Goal: Task Accomplishment & Management: Manage account settings

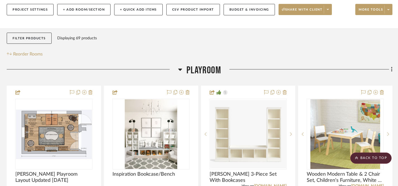
scroll to position [0, 2]
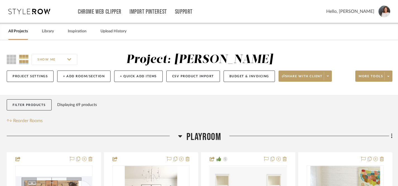
click at [19, 33] on link "All Projects" at bounding box center [18, 32] width 20 height 8
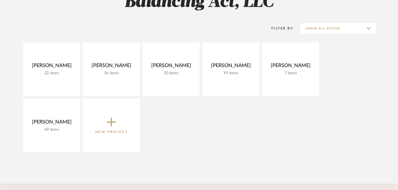
scroll to position [97, 0]
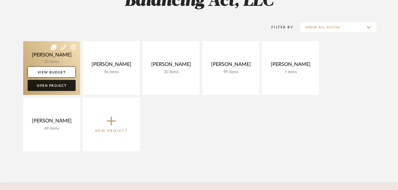
click at [50, 85] on link "Open Project" at bounding box center [52, 85] width 48 height 11
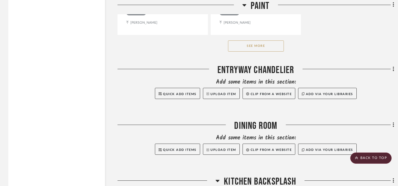
scroll to position [1148, 0]
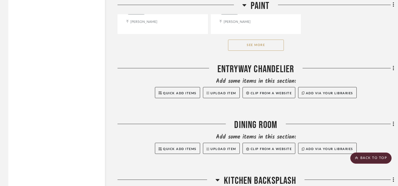
click at [252, 42] on button "See More" at bounding box center [256, 45] width 56 height 11
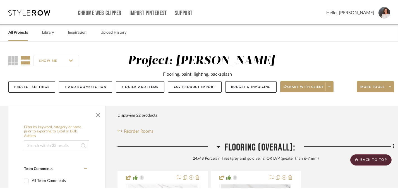
scroll to position [0, 0]
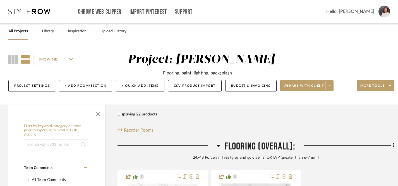
click at [20, 32] on link "All Projects" at bounding box center [18, 32] width 20 height 8
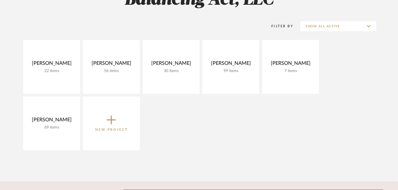
scroll to position [99, 0]
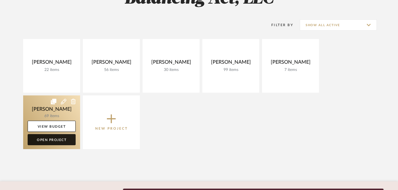
click at [57, 143] on link "Open Project" at bounding box center [52, 139] width 48 height 11
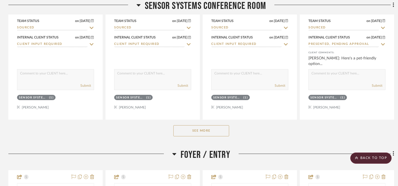
scroll to position [857, 0]
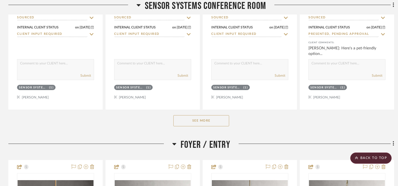
click at [202, 121] on button "See More" at bounding box center [201, 120] width 56 height 11
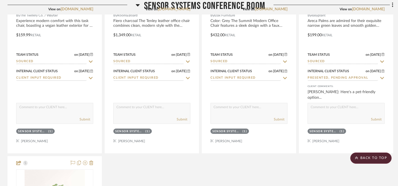
scroll to position [814, 1]
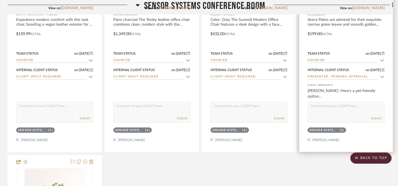
click at [327, 108] on textarea at bounding box center [346, 107] width 76 height 11
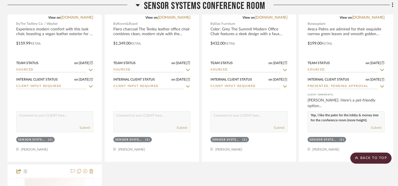
scroll to position [804, 1]
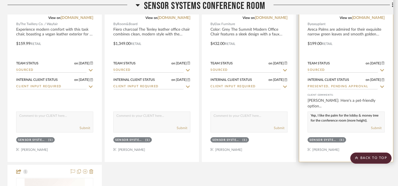
click at [317, 115] on textarea "Yep, I like the palm for the lobby & money tree for the conference room (more h…" at bounding box center [346, 117] width 76 height 11
click at [366, 120] on textarea "I like the palm for the lobby & money tree for the conference room (more height…" at bounding box center [346, 117] width 76 height 11
type textarea "I like the palm for the lobby & money tree for the conference room (more height…"
click at [379, 127] on button "Submit" at bounding box center [376, 128] width 11 height 5
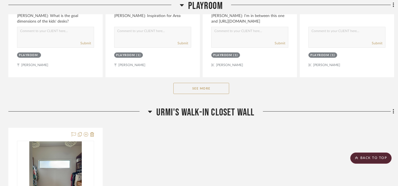
scroll to position [321, 0]
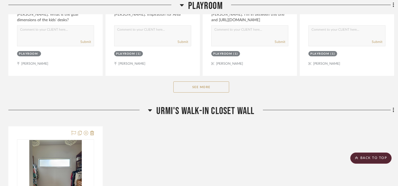
click at [201, 90] on button "See More" at bounding box center [201, 86] width 56 height 11
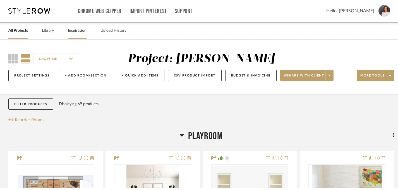
scroll to position [0, 0]
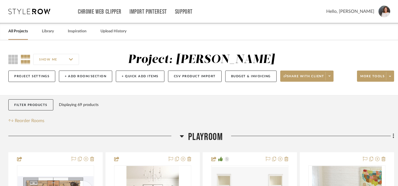
click at [25, 33] on link "All Projects" at bounding box center [18, 32] width 20 height 8
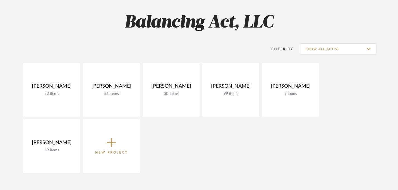
scroll to position [76, 0]
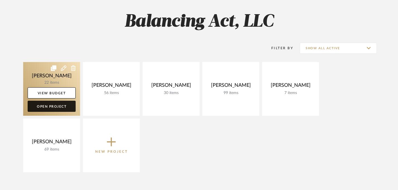
click at [54, 108] on link "Open Project" at bounding box center [52, 106] width 48 height 11
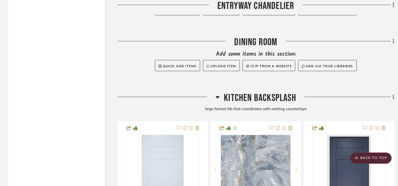
scroll to position [1227, 0]
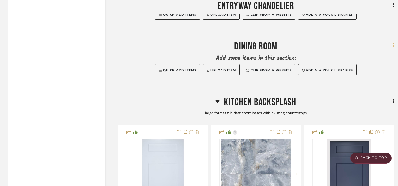
click at [393, 45] on icon at bounding box center [392, 45] width 1 height 5
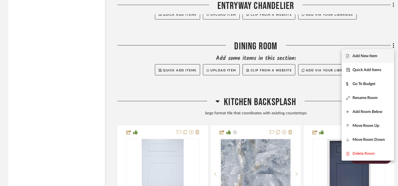
click at [361, 58] on span "Add New Item" at bounding box center [364, 56] width 25 height 5
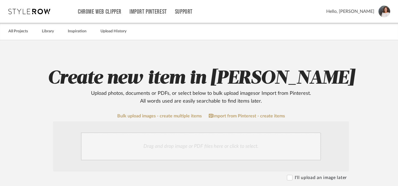
click at [204, 148] on div "Drag and drop image or PDF files here or click to select." at bounding box center [201, 146] width 240 height 28
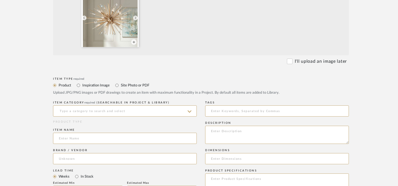
scroll to position [176, 0]
click at [79, 84] on input "Inspiration Image" at bounding box center [78, 84] width 7 height 7
radio input "true"
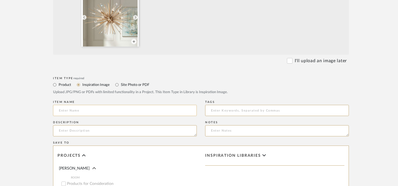
click at [131, 114] on input at bounding box center [125, 110] width 144 height 11
type input "C"
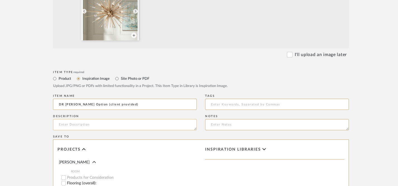
scroll to position [182, 0]
click at [66, 106] on input "DR Chandelier Option (client provided)" at bounding box center [125, 105] width 144 height 11
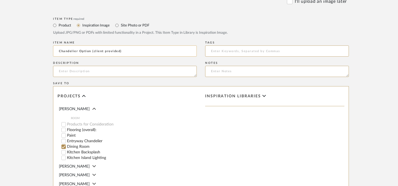
scroll to position [232, 0]
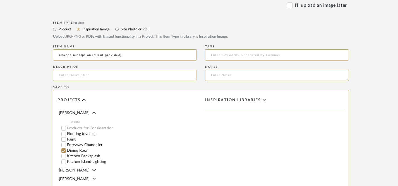
type input "Chandelier Option (client provided)"
click at [105, 76] on textarea at bounding box center [125, 75] width 144 height 11
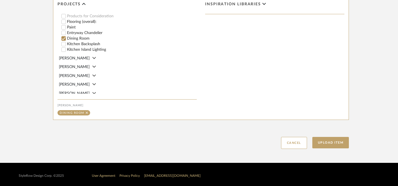
scroll to position [330, 0]
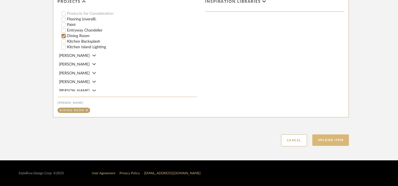
click at [331, 139] on button "Upload Item" at bounding box center [330, 139] width 37 height 11
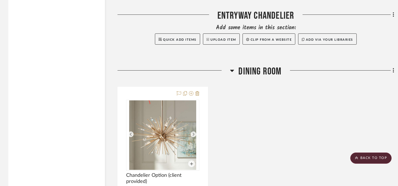
scroll to position [1204, 0]
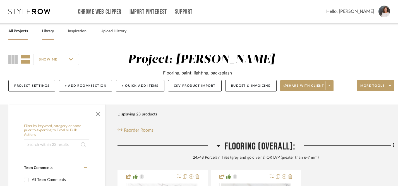
click at [50, 30] on link "Library" at bounding box center [48, 32] width 12 height 8
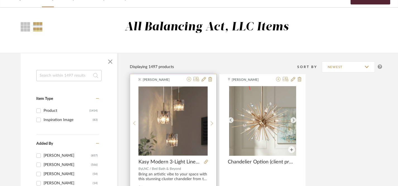
scroll to position [33, 0]
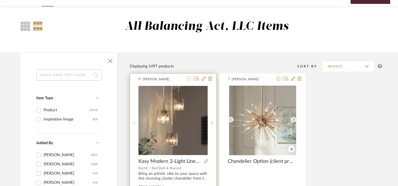
click at [190, 79] on icon at bounding box center [189, 78] width 4 height 4
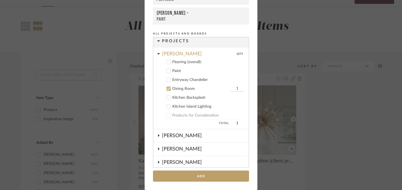
scroll to position [0, 0]
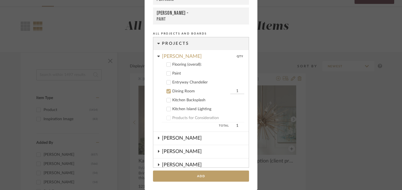
click at [167, 92] on icon at bounding box center [169, 91] width 4 height 3
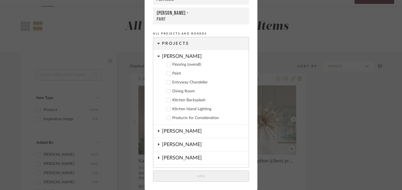
click at [167, 109] on icon at bounding box center [169, 109] width 4 height 3
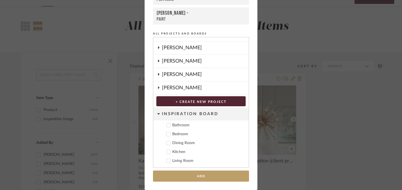
scroll to position [113, 0]
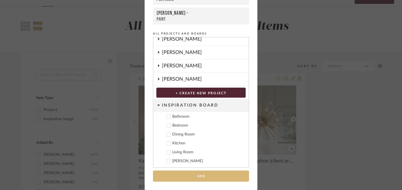
click at [202, 178] on button "Add" at bounding box center [201, 176] width 96 height 11
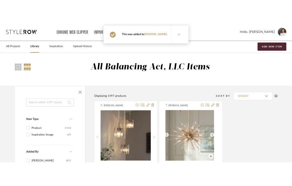
scroll to position [33, 0]
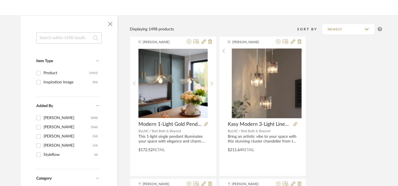
scroll to position [85, 0]
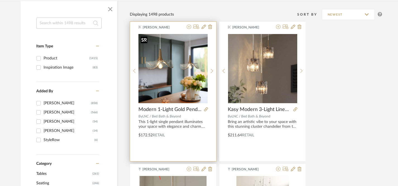
click at [184, 77] on img "0" at bounding box center [172, 68] width 69 height 69
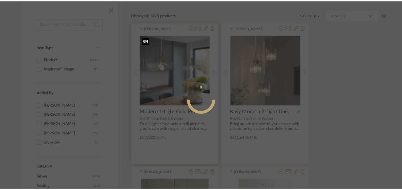
scroll to position [0, 0]
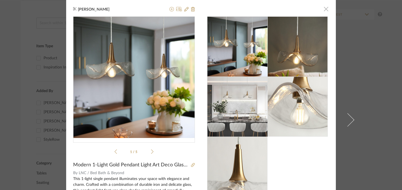
click at [296, 12] on span "button" at bounding box center [325, 8] width 11 height 11
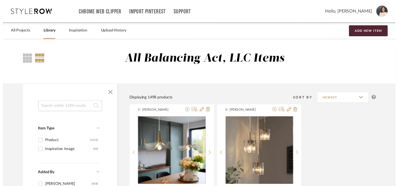
scroll to position [85, 0]
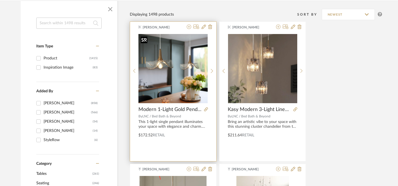
click at [175, 61] on img "0" at bounding box center [172, 68] width 69 height 69
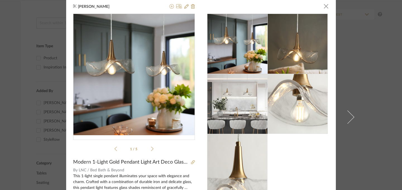
scroll to position [0, 0]
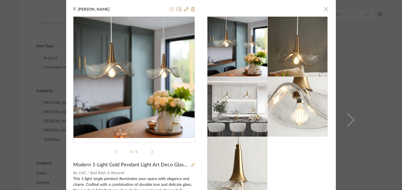
click at [296, 11] on span "button" at bounding box center [325, 8] width 11 height 11
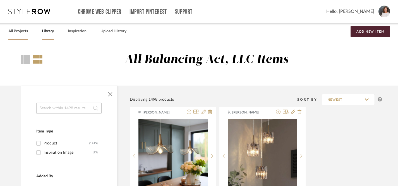
click at [21, 31] on link "All Projects" at bounding box center [18, 32] width 20 height 8
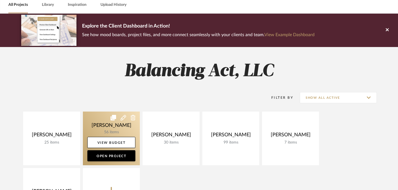
scroll to position [27, 0]
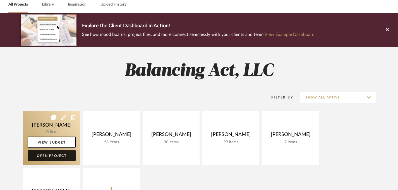
click at [59, 159] on link "Open Project" at bounding box center [52, 155] width 48 height 11
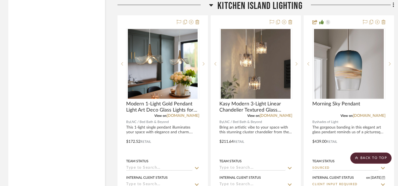
scroll to position [1830, 0]
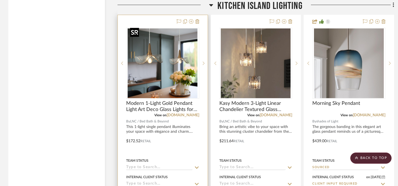
click at [160, 66] on img "0" at bounding box center [163, 63] width 70 height 70
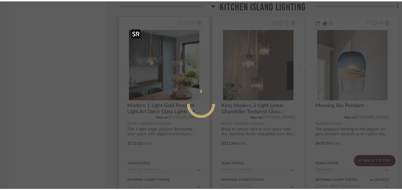
scroll to position [0, 0]
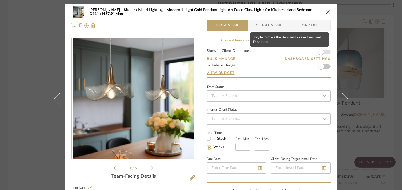
click at [296, 53] on span "button" at bounding box center [321, 52] width 6 height 6
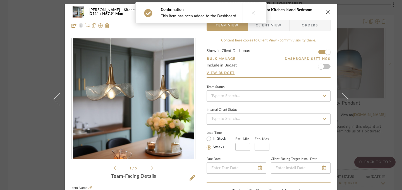
click at [296, 11] on icon "close" at bounding box center [327, 12] width 4 height 4
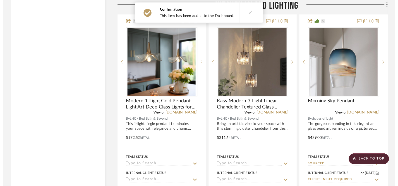
scroll to position [1830, 0]
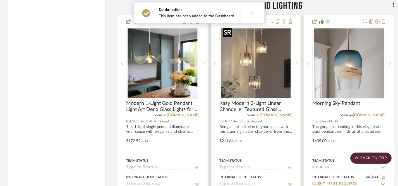
click at [255, 75] on img "0" at bounding box center [256, 63] width 70 height 70
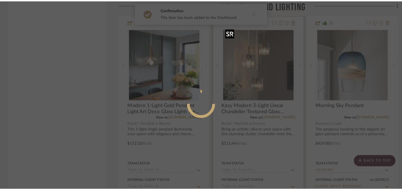
scroll to position [0, 0]
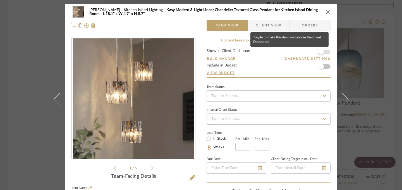
click at [296, 52] on span "button" at bounding box center [321, 52] width 12 height 12
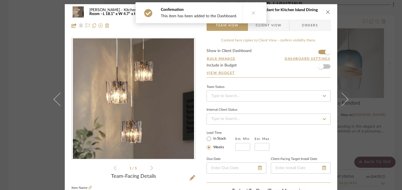
click at [296, 10] on icon "close" at bounding box center [327, 12] width 4 height 4
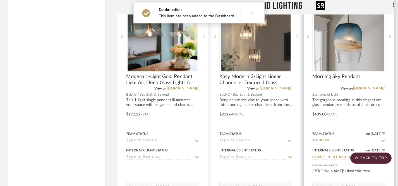
scroll to position [1858, 0]
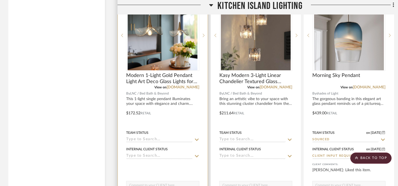
click at [197, 155] on icon at bounding box center [197, 156] width 4 height 2
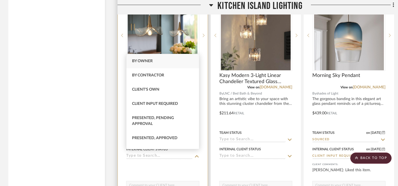
click at [193, 163] on div at bounding box center [162, 167] width 73 height 11
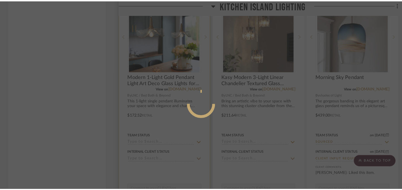
scroll to position [0, 0]
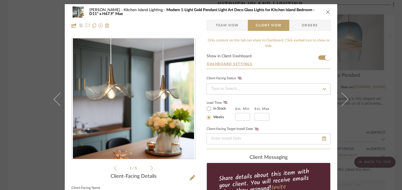
click at [150, 168] on icon at bounding box center [151, 168] width 3 height 5
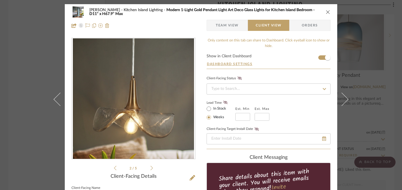
click at [150, 168] on icon at bounding box center [151, 168] width 3 height 5
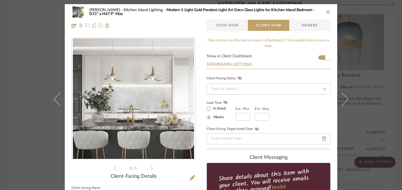
click at [150, 168] on icon at bounding box center [151, 168] width 3 height 5
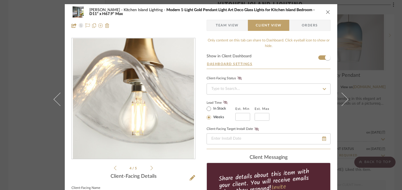
click at [150, 168] on icon at bounding box center [151, 168] width 3 height 4
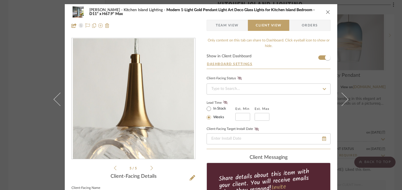
click at [150, 167] on icon at bounding box center [151, 168] width 3 height 5
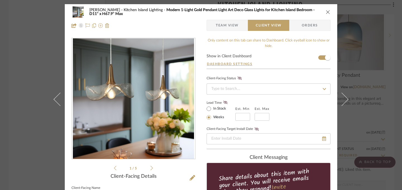
click at [296, 11] on icon "close" at bounding box center [327, 12] width 4 height 4
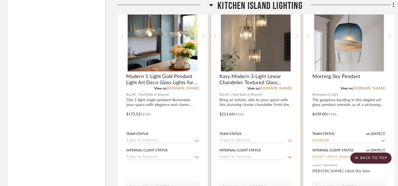
scroll to position [1852, 0]
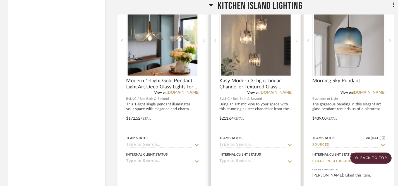
click at [296, 39] on icon at bounding box center [297, 40] width 2 height 3
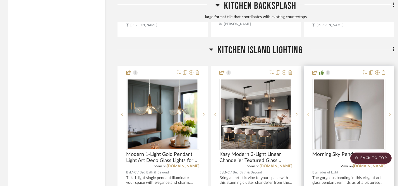
scroll to position [1778, 0]
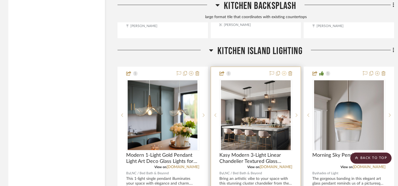
click at [284, 72] on icon at bounding box center [284, 73] width 4 height 4
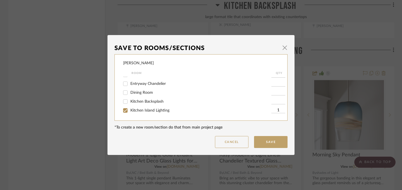
scroll to position [16, 0]
click at [124, 93] on input "Dining Room" at bounding box center [125, 92] width 9 height 9
checkbox input "true"
type input "1"
click at [123, 111] on input "Kitchen Island Lighting" at bounding box center [125, 110] width 9 height 9
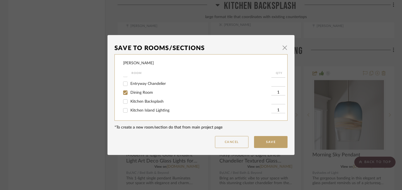
checkbox input "false"
click at [271, 141] on button "Save" at bounding box center [270, 142] width 33 height 12
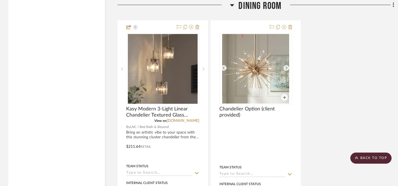
scroll to position [1268, 0]
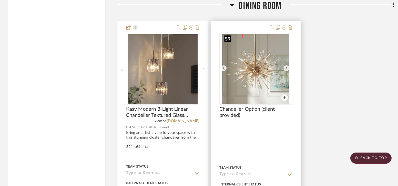
click at [258, 76] on img "0" at bounding box center [255, 69] width 67 height 70
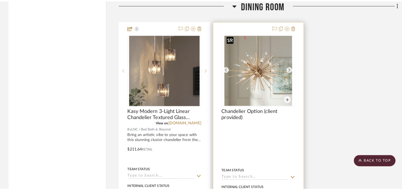
scroll to position [0, 0]
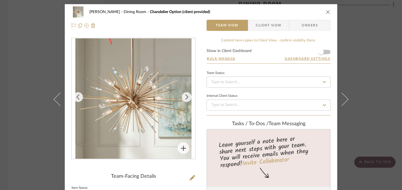
click at [296, 11] on icon "close" at bounding box center [327, 12] width 4 height 4
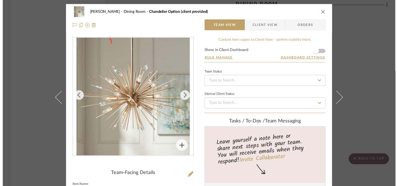
scroll to position [1268, 0]
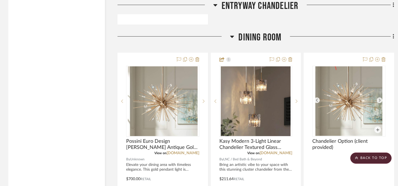
scroll to position [1449, 0]
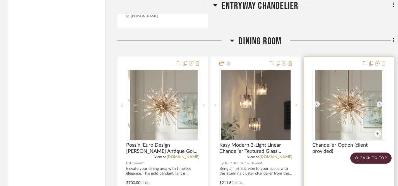
click at [384, 61] on icon at bounding box center [383, 63] width 4 height 4
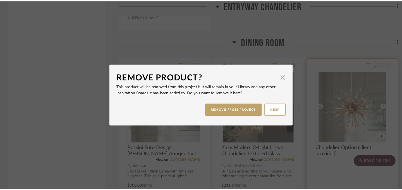
scroll to position [0, 0]
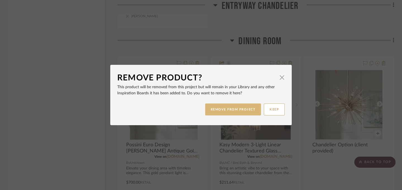
click at [250, 108] on button "REMOVE FROM PROJECT" at bounding box center [233, 110] width 56 height 12
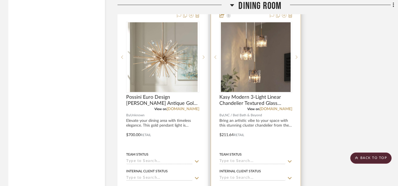
scroll to position [1497, 0]
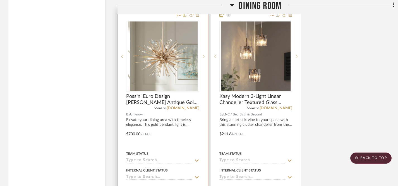
click at [196, 160] on icon at bounding box center [197, 161] width 4 height 2
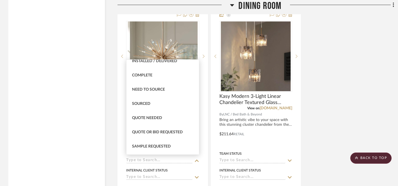
scroll to position [152, 0]
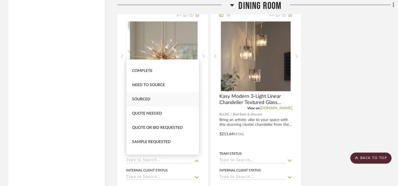
click at [145, 100] on span "Sourced" at bounding box center [141, 99] width 18 height 4
type input "9/2/2025"
type input "Sourced"
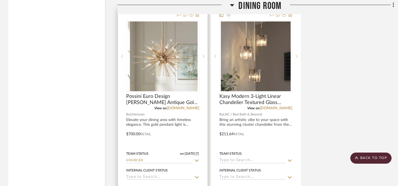
click at [197, 176] on icon at bounding box center [197, 177] width 4 height 2
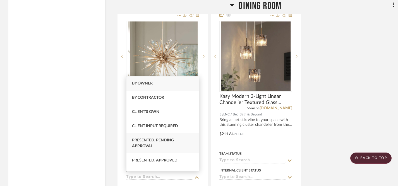
click at [158, 143] on span "Presented, Pending Approval" at bounding box center [153, 143] width 42 height 10
type input "9/2/2025"
type input "Presented, Pending Approval"
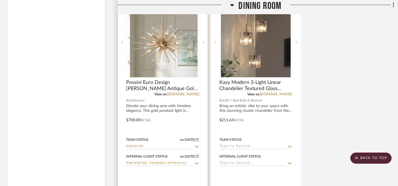
scroll to position [1513, 0]
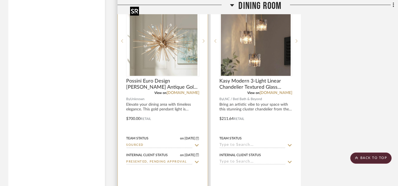
click at [0, 0] on img at bounding box center [0, 0] width 0 height 0
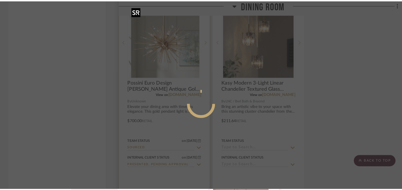
scroll to position [0, 0]
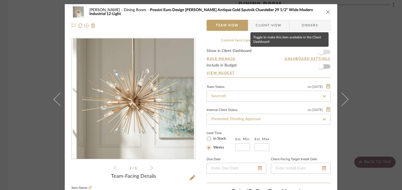
click at [319, 54] on span "button" at bounding box center [321, 52] width 6 height 6
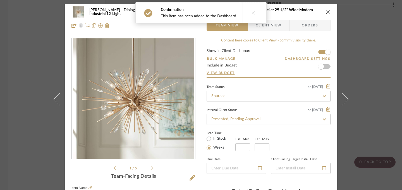
click at [326, 10] on icon "close" at bounding box center [327, 12] width 4 height 4
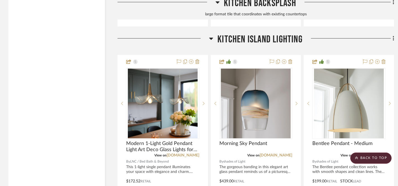
scroll to position [2007, 0]
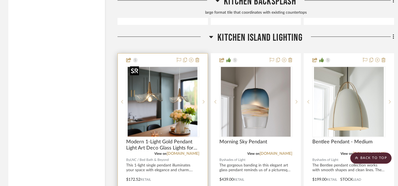
click at [169, 105] on img "0" at bounding box center [163, 102] width 70 height 70
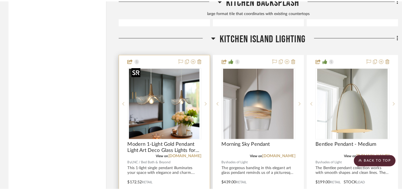
scroll to position [0, 0]
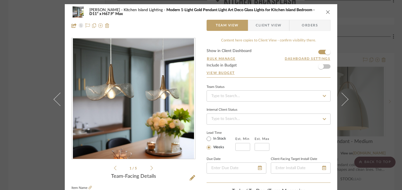
click at [325, 13] on icon "close" at bounding box center [327, 12] width 4 height 4
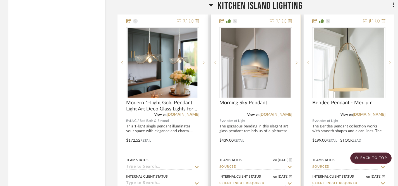
scroll to position [2041, 0]
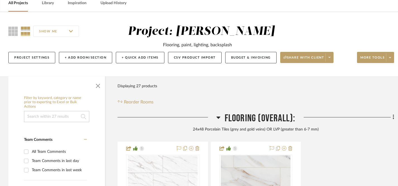
scroll to position [35, 0]
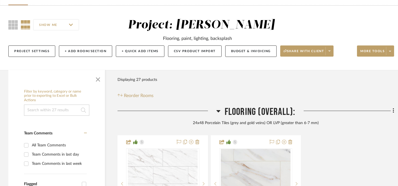
click at [393, 112] on icon at bounding box center [393, 111] width 2 height 6
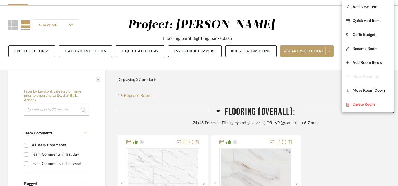
click at [331, 89] on div at bounding box center [199, 93] width 398 height 186
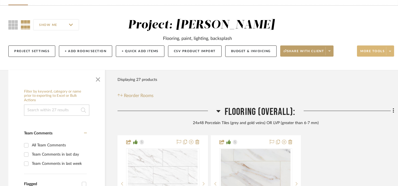
click at [386, 48] on span at bounding box center [390, 51] width 8 height 8
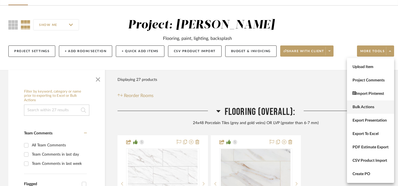
click at [361, 107] on span "Bulk Actions" at bounding box center [370, 107] width 36 height 5
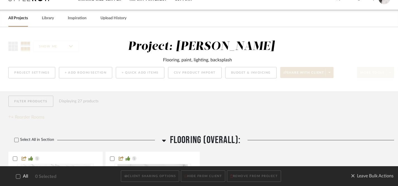
scroll to position [0, 0]
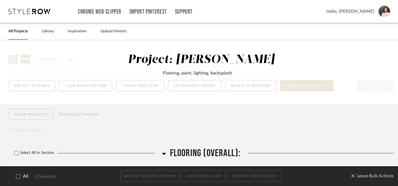
click at [17, 177] on icon at bounding box center [18, 177] width 4 height 4
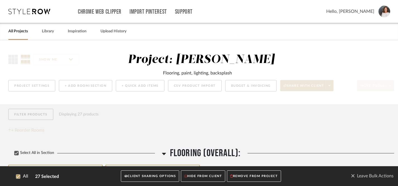
click at [133, 177] on button "CLIENT SHARING OPTIONS" at bounding box center [150, 176] width 58 height 11
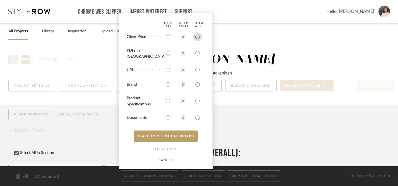
click at [198, 41] on input "radio" at bounding box center [197, 36] width 9 height 9
radio input "true"
click at [198, 53] on input "radio" at bounding box center [197, 53] width 9 height 9
radio input "true"
click at [199, 70] on input "radio" at bounding box center [197, 70] width 9 height 9
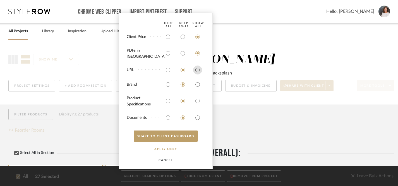
radio input "true"
click at [199, 84] on input "radio" at bounding box center [197, 84] width 9 height 9
radio input "true"
click at [197, 99] on input "radio" at bounding box center [197, 101] width 9 height 9
radio input "true"
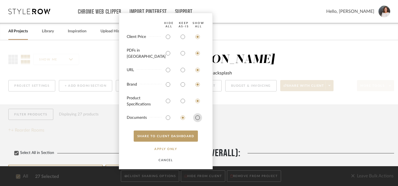
click at [197, 117] on input "radio" at bounding box center [197, 117] width 9 height 9
radio input "true"
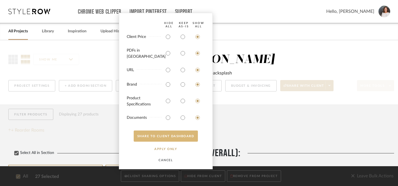
click at [172, 135] on button "SHARE TO CLIENT Dashboard" at bounding box center [166, 136] width 64 height 11
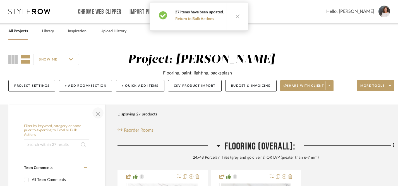
click at [98, 113] on span "button" at bounding box center [97, 112] width 13 height 13
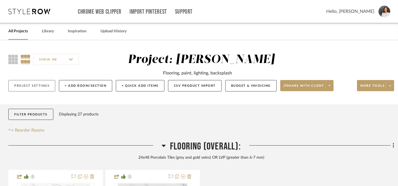
click at [40, 85] on button "Project Settings" at bounding box center [31, 85] width 47 height 11
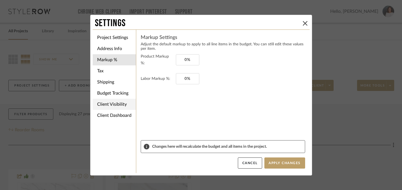
click at [111, 105] on li "Client Visibility" at bounding box center [114, 104] width 43 height 11
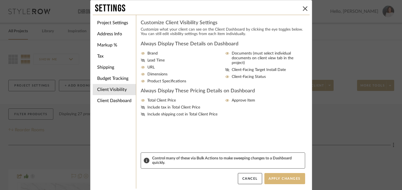
click at [279, 180] on button "Apply Changes" at bounding box center [284, 178] width 41 height 11
click at [243, 177] on button "Cancel" at bounding box center [250, 178] width 24 height 11
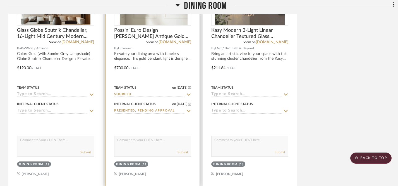
scroll to position [1073, 0]
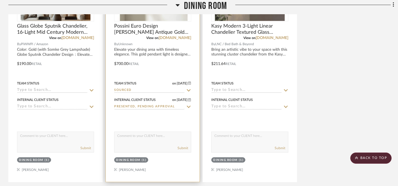
click at [166, 138] on textarea at bounding box center [152, 137] width 76 height 11
click at [116, 135] on textarea "I love this chandelier for over your dining table!" at bounding box center [152, 137] width 76 height 11
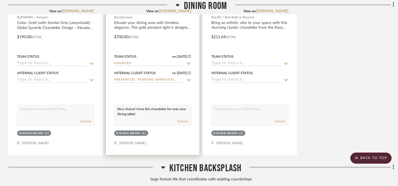
scroll to position [1110, 0]
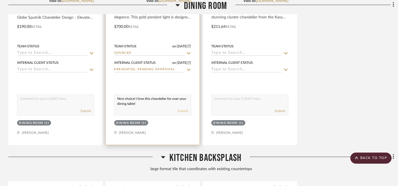
type textarea "Nice choice! I love this chandelier for over your dining table!"
click at [183, 110] on button "Submit" at bounding box center [182, 110] width 11 height 5
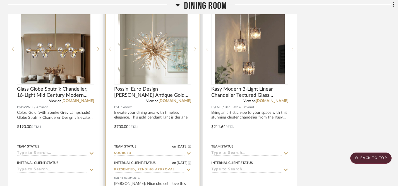
scroll to position [1008, 0]
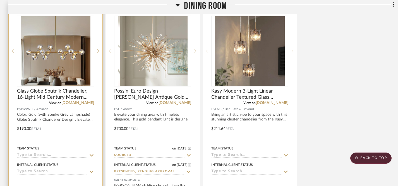
click at [92, 154] on icon at bounding box center [91, 155] width 5 height 4
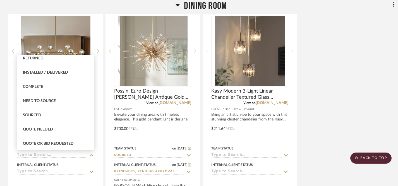
scroll to position [132, 0]
click at [59, 115] on div "Sourced" at bounding box center [55, 115] width 76 height 14
type input "[DATE]"
type input "Sourced"
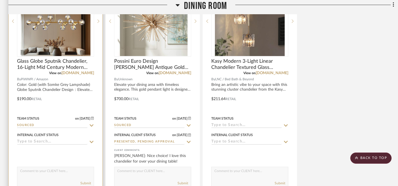
scroll to position [1039, 0]
click at [92, 141] on icon at bounding box center [92, 141] width 4 height 2
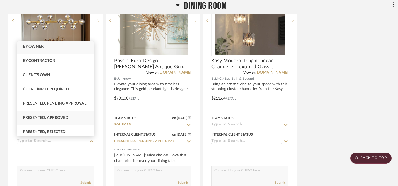
scroll to position [0, 0]
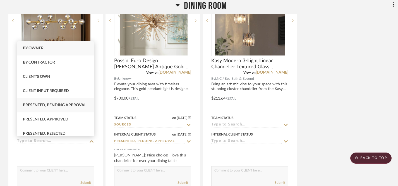
click at [77, 106] on span "Presented, Pending Approval" at bounding box center [54, 105] width 63 height 4
type input "[DATE]"
type input "Presented, Pending Approval"
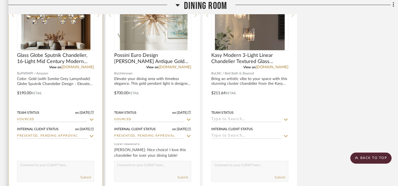
scroll to position [1044, 0]
click at [66, 164] on textarea at bounding box center [55, 166] width 76 height 11
type textarea "I"
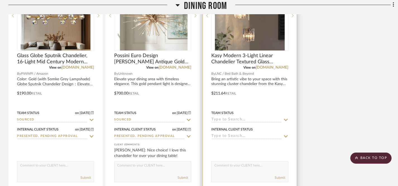
click at [286, 119] on icon at bounding box center [285, 120] width 5 height 4
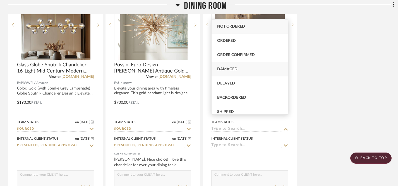
scroll to position [1030, 0]
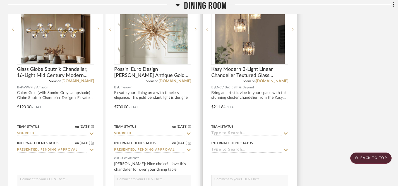
click at [285, 132] on icon at bounding box center [285, 133] width 5 height 4
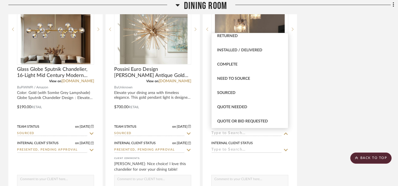
scroll to position [133, 0]
click at [232, 93] on span "Sourced" at bounding box center [226, 92] width 18 height 4
type input "[DATE]"
type input "Sourced"
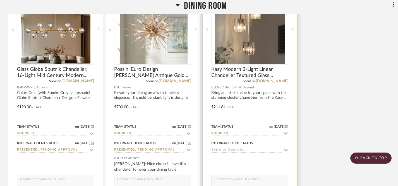
click at [286, 149] on icon at bounding box center [285, 150] width 5 height 4
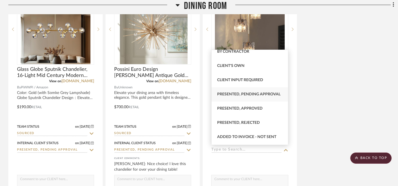
scroll to position [20, 0]
click at [257, 95] on span "Presented, Pending Approval" at bounding box center [248, 94] width 63 height 4
type input "[DATE]"
type input "Presented, Pending Approval"
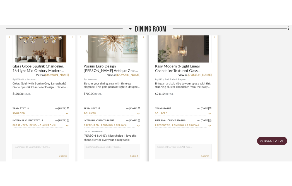
scroll to position [1043, 0]
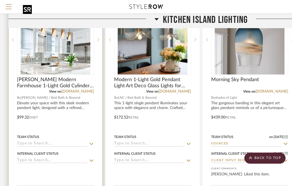
scroll to position [1549, 0]
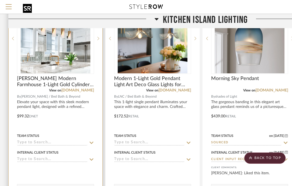
click at [61, 50] on img "0" at bounding box center [56, 39] width 70 height 70
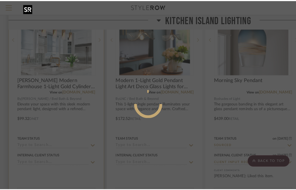
scroll to position [0, 0]
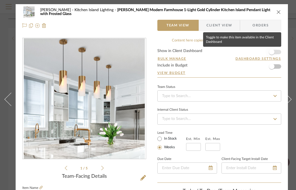
click at [273, 52] on span "button" at bounding box center [272, 52] width 6 height 6
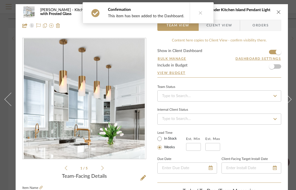
click at [279, 11] on icon "close" at bounding box center [278, 12] width 4 height 4
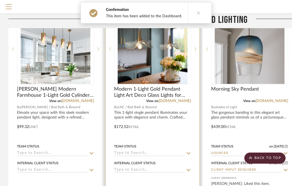
scroll to position [1538, 0]
click at [188, 153] on icon at bounding box center [189, 154] width 4 height 2
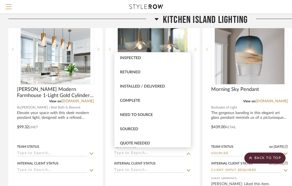
scroll to position [119, 0]
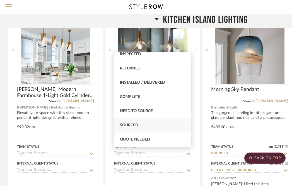
click at [133, 124] on span "Sourced" at bounding box center [129, 125] width 18 height 4
type input "[DATE]"
type input "Sourced"
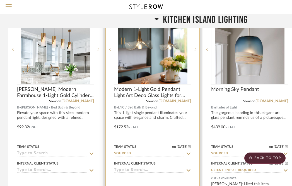
click at [189, 168] on icon at bounding box center [188, 170] width 5 height 4
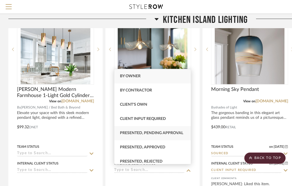
click at [159, 131] on span "Presented, Pending Approval" at bounding box center [151, 133] width 63 height 4
type input "[DATE]"
type input "Presented, Pending Approval"
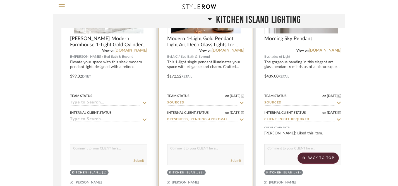
scroll to position [1601, 0]
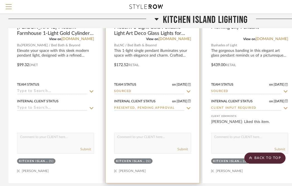
click at [150, 141] on textarea at bounding box center [152, 138] width 76 height 11
type textarea "I absolutely love these for your kitchen island!"
click at [184, 148] on button "Submit" at bounding box center [182, 149] width 11 height 5
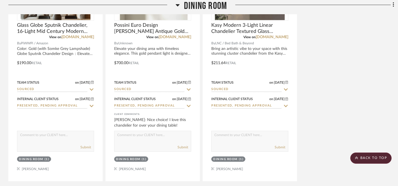
scroll to position [1075, 0]
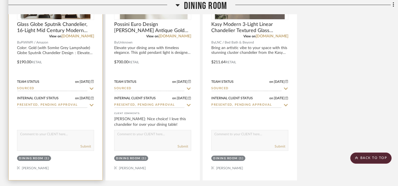
click at [67, 133] on textarea at bounding box center [55, 135] width 76 height 11
drag, startPoint x: 20, startPoint y: 133, endPoint x: 43, endPoint y: 138, distance: 23.3
click at [43, 138] on textarea "This one is okay, but I definitely like other options better." at bounding box center [55, 135] width 76 height 11
paste textarea "works, but I’m leaning more toward the other options.”"
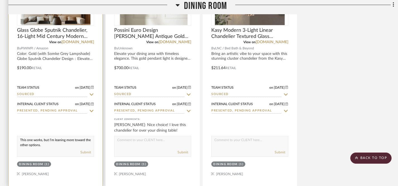
scroll to position [1075, 0]
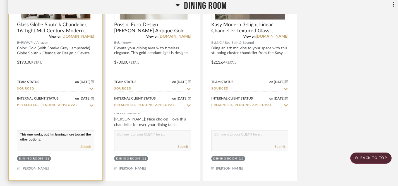
type textarea "This one works, but I’m leaning more toward the other options."
click at [86, 146] on button "Submit" at bounding box center [85, 146] width 11 height 5
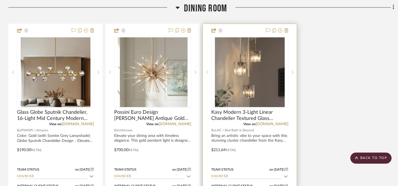
scroll to position [987, 0]
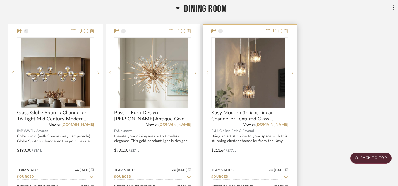
click at [280, 30] on icon at bounding box center [280, 31] width 4 height 4
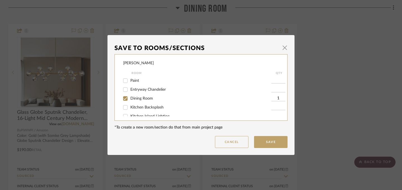
scroll to position [16, 0]
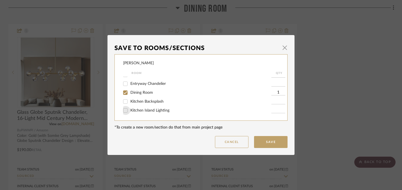
click at [123, 111] on input "Kitchen Island Lighting" at bounding box center [125, 110] width 9 height 9
checkbox input "true"
type input "1"
click at [271, 143] on button "Save" at bounding box center [270, 142] width 33 height 12
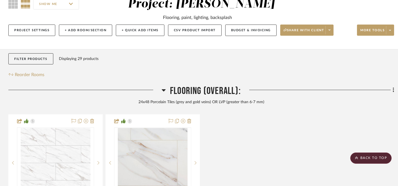
scroll to position [0, 0]
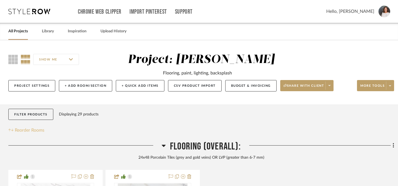
click at [38, 131] on span "Reorder Rooms" at bounding box center [30, 130] width 30 height 7
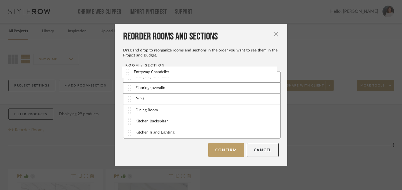
drag, startPoint x: 127, startPoint y: 100, endPoint x: 127, endPoint y: 75, distance: 24.3
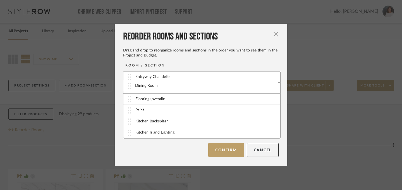
drag, startPoint x: 128, startPoint y: 111, endPoint x: 130, endPoint y: 86, distance: 24.9
drag, startPoint x: 127, startPoint y: 133, endPoint x: 127, endPoint y: 98, distance: 35.4
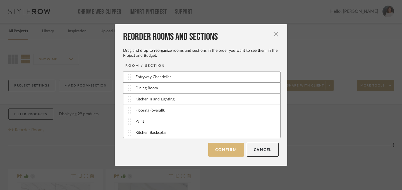
click at [224, 148] on button "Confirm" at bounding box center [225, 150] width 35 height 14
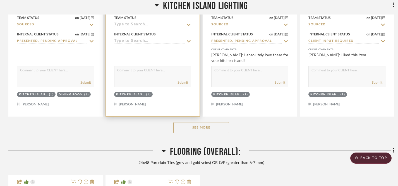
scroll to position [838, 0]
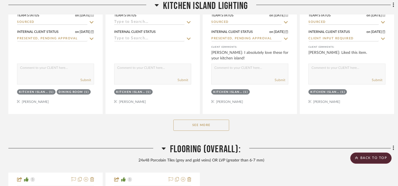
click at [204, 125] on button "See More" at bounding box center [201, 125] width 56 height 11
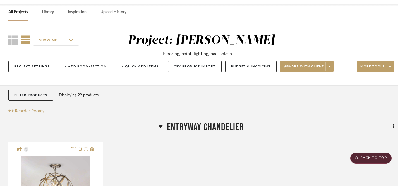
scroll to position [0, 0]
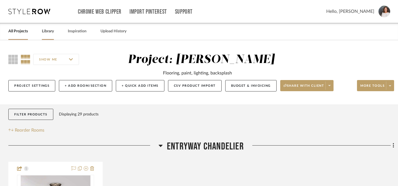
click at [45, 33] on link "Library" at bounding box center [48, 32] width 12 height 8
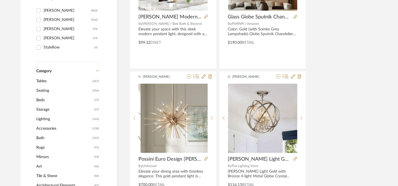
scroll to position [182, 0]
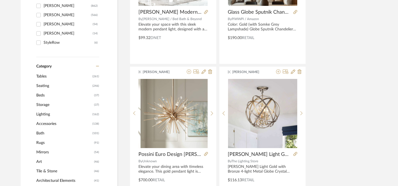
click at [46, 112] on span "Lighting" at bounding box center [63, 114] width 55 height 9
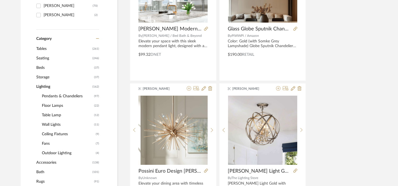
scroll to position [182, 0]
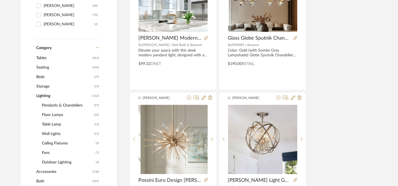
click at [71, 106] on span "Pendants & Chandeliers" at bounding box center [67, 105] width 51 height 9
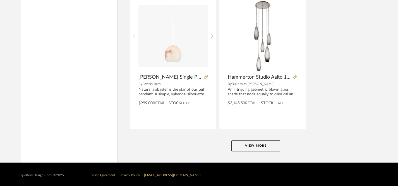
scroll to position [2569, 0]
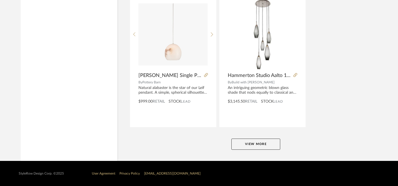
click at [251, 141] on button "View More" at bounding box center [255, 144] width 49 height 11
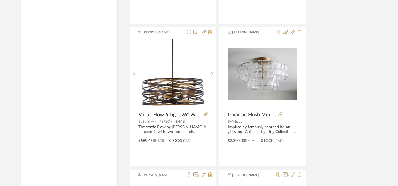
scroll to position [3101, 0]
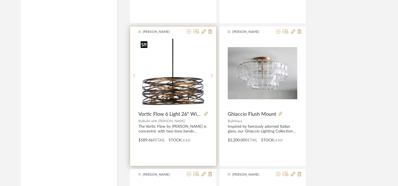
click at [170, 92] on img "0" at bounding box center [172, 73] width 69 height 69
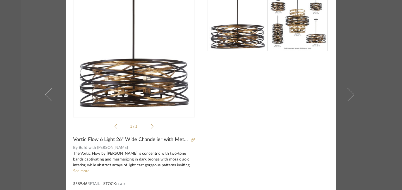
scroll to position [22, 0]
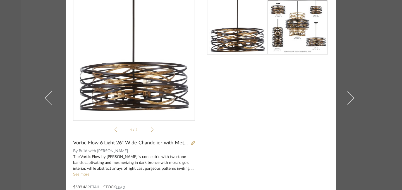
click at [151, 132] on div "1 / 2" at bounding box center [134, 64] width 122 height 140
click at [151, 129] on icon at bounding box center [152, 129] width 3 height 5
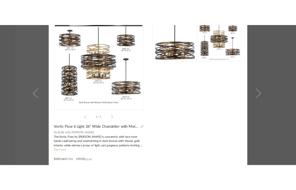
scroll to position [0, 0]
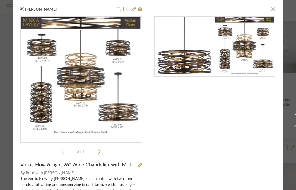
click at [270, 11] on span "button" at bounding box center [272, 8] width 11 height 11
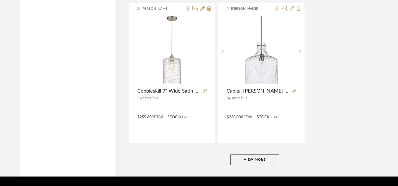
scroll to position [5137, 1]
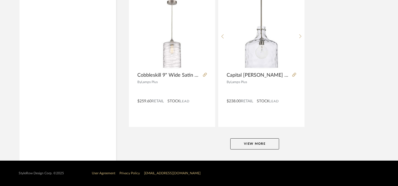
click at [254, 143] on button "View More" at bounding box center [254, 143] width 49 height 11
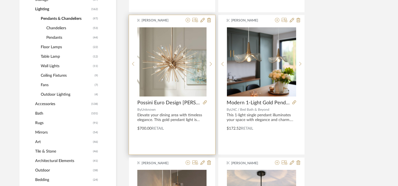
scroll to position [259, 1]
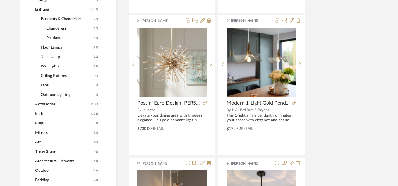
click at [45, 10] on span "Lighting" at bounding box center [62, 9] width 55 height 9
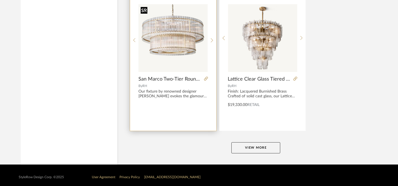
scroll to position [2569, 0]
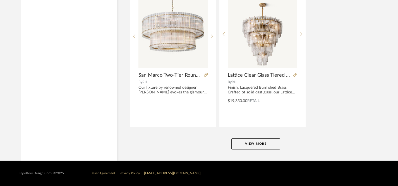
click at [248, 143] on button "View More" at bounding box center [255, 143] width 49 height 11
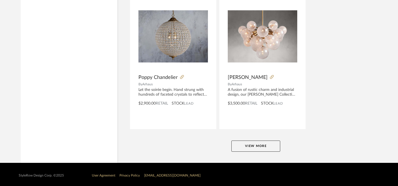
scroll to position [5137, 0]
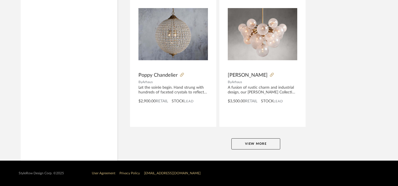
click at [247, 143] on button "View More" at bounding box center [255, 143] width 49 height 11
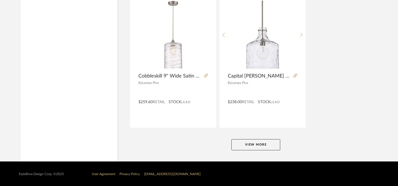
scroll to position [7705, 0]
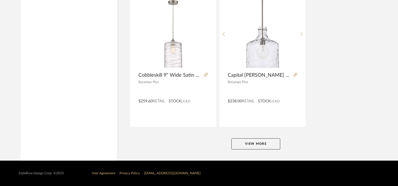
click at [261, 145] on button "View More" at bounding box center [255, 143] width 49 height 11
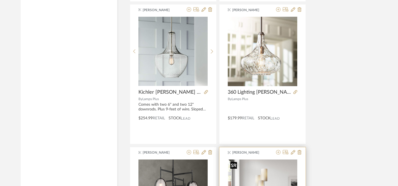
scroll to position [7830, 0]
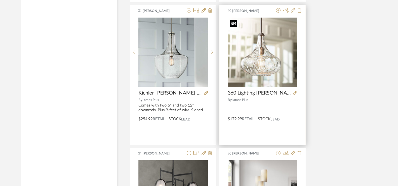
click at [258, 75] on img "0" at bounding box center [262, 52] width 69 height 69
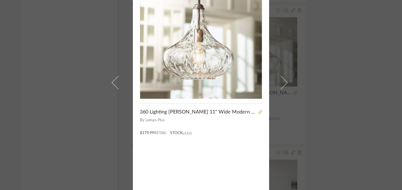
scroll to position [38, 0]
click at [258, 113] on icon at bounding box center [260, 112] width 4 height 4
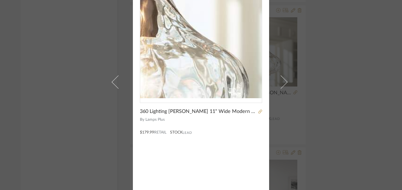
scroll to position [0, 0]
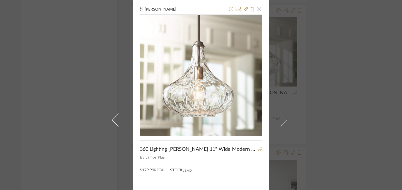
click at [258, 9] on span "button" at bounding box center [259, 8] width 11 height 11
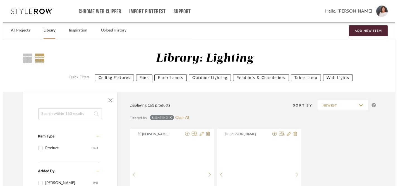
scroll to position [7830, 0]
